Goal: Use online tool/utility: Utilize a website feature to perform a specific function

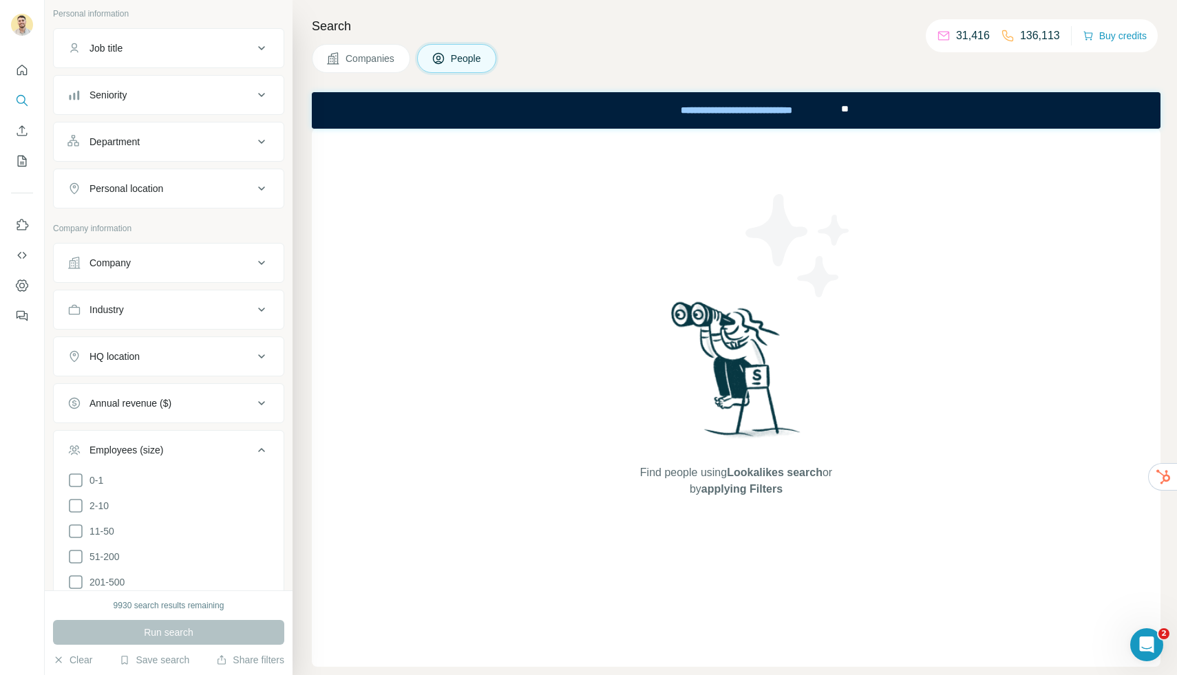
scroll to position [38, 0]
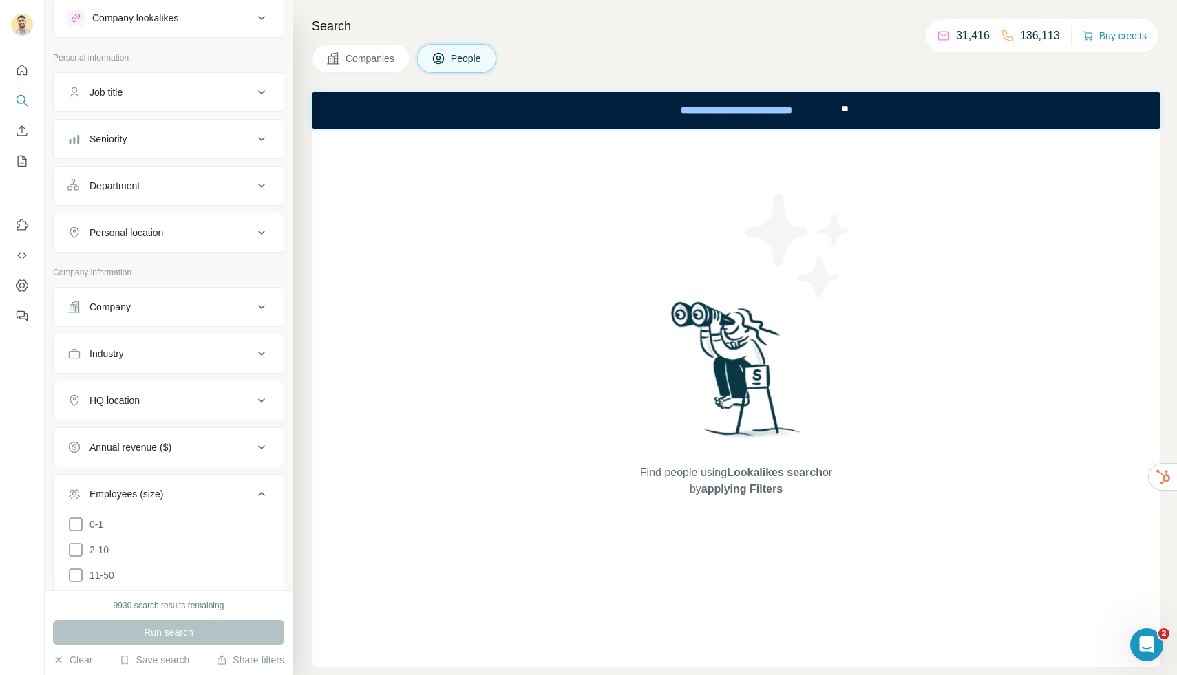
click at [198, 227] on div "Personal location" at bounding box center [160, 233] width 186 height 14
click at [161, 263] on input "text" at bounding box center [168, 267] width 202 height 25
type input "*"
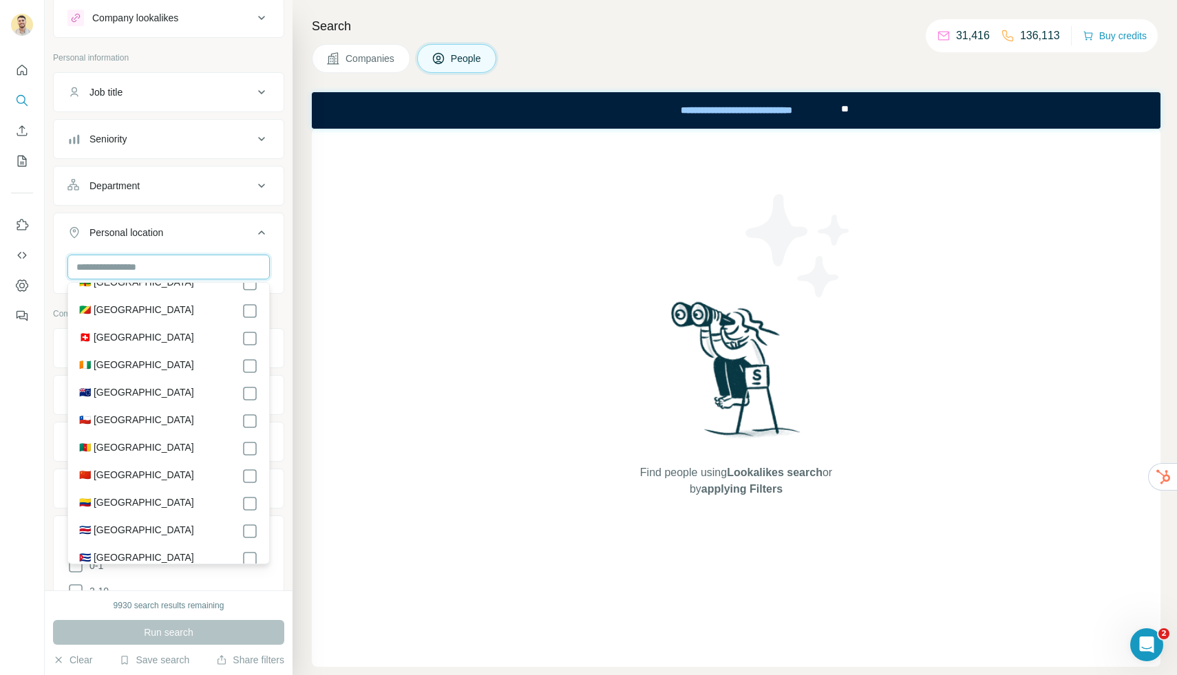
scroll to position [1112, 0]
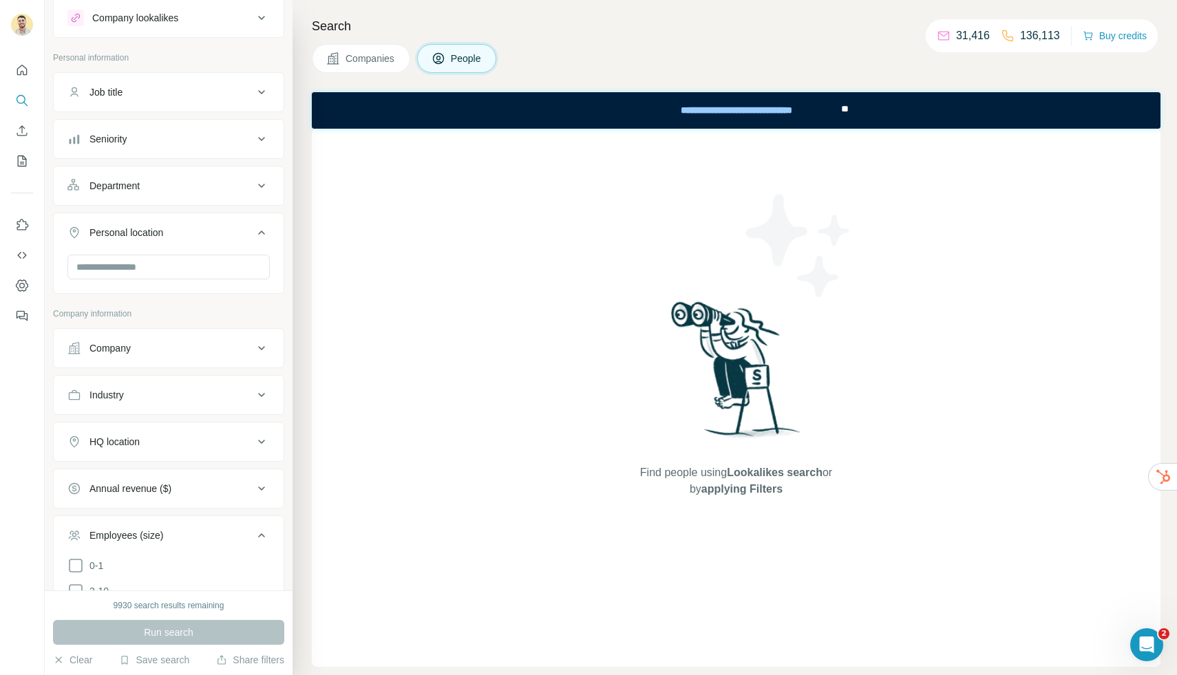
click at [259, 208] on ul "Job title Seniority Department Personal location" at bounding box center [168, 183] width 231 height 222
